Goal: Find specific page/section: Find specific page/section

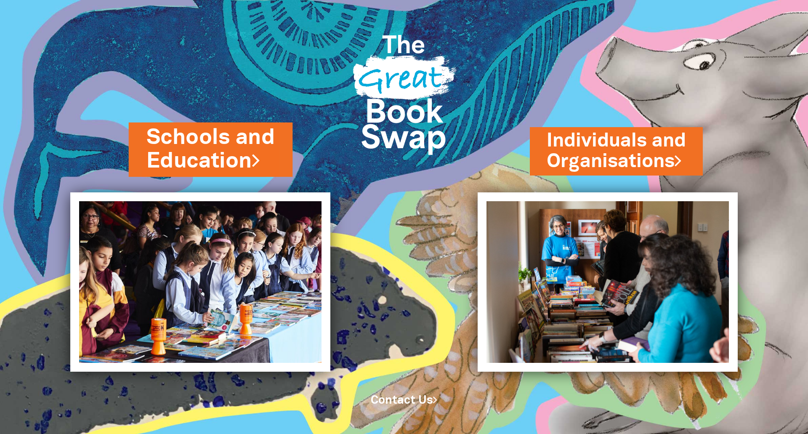
click at [196, 150] on link "Schools and Education" at bounding box center [210, 149] width 129 height 53
